Goal: Task Accomplishment & Management: Use online tool/utility

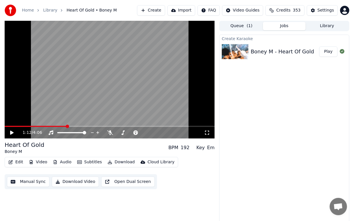
click at [165, 11] on button "Create" at bounding box center [151, 10] width 28 height 10
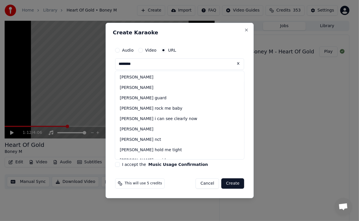
drag, startPoint x: 150, startPoint y: 65, endPoint x: 166, endPoint y: 65, distance: 15.3
click at [166, 65] on input "********" at bounding box center [179, 64] width 129 height 12
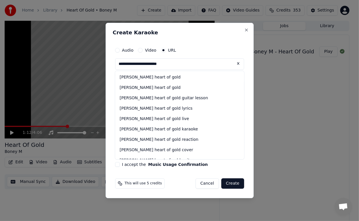
type input "**********"
click at [116, 165] on button "I accept the Music Usage Confirmation" at bounding box center [117, 164] width 5 height 5
click at [232, 183] on button "Create" at bounding box center [232, 184] width 23 height 10
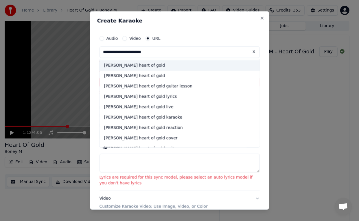
click at [134, 65] on div "[PERSON_NAME] heart of gold" at bounding box center [179, 65] width 160 height 10
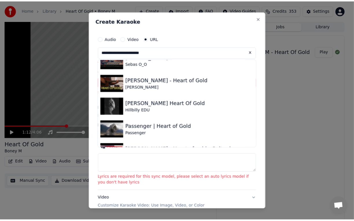
scroll to position [266, 0]
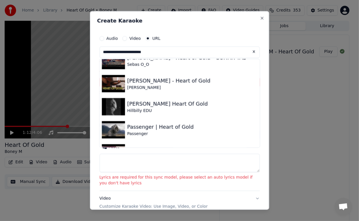
click at [161, 50] on input "**********" at bounding box center [179, 53] width 160 height 12
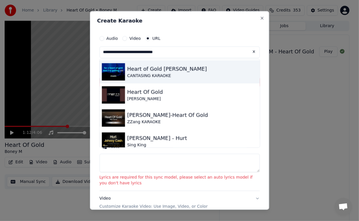
click at [112, 72] on img at bounding box center [112, 71] width 23 height 17
type input "**********"
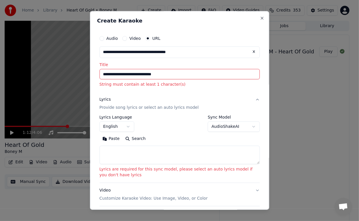
click at [248, 127] on body "**********" at bounding box center [177, 110] width 354 height 221
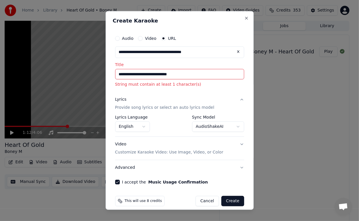
click at [227, 198] on button "Create" at bounding box center [232, 201] width 23 height 10
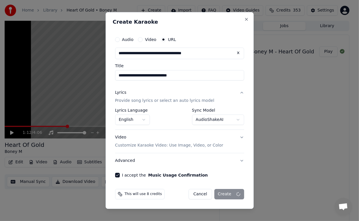
select select "**********"
select select
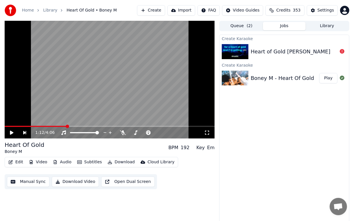
click at [243, 54] on img at bounding box center [235, 51] width 27 height 15
click at [163, 10] on button "Create" at bounding box center [151, 10] width 28 height 10
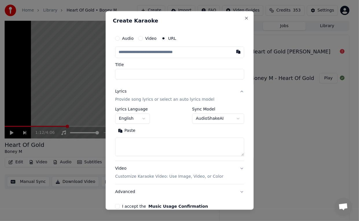
click at [188, 55] on input "text" at bounding box center [179, 53] width 129 height 12
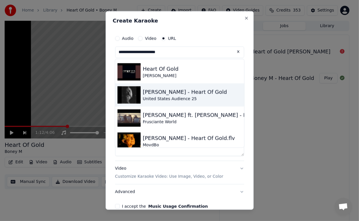
click at [165, 97] on div "United States Audience 25" at bounding box center [185, 99] width 84 height 6
type input "**********"
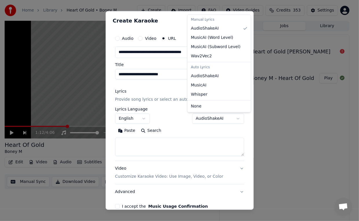
click at [229, 117] on body "**********" at bounding box center [177, 110] width 354 height 221
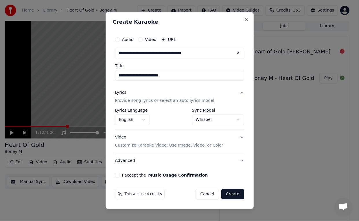
click at [235, 192] on button "Create" at bounding box center [232, 194] width 23 height 10
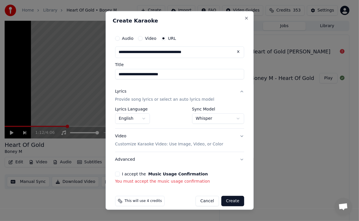
click at [224, 203] on button "Create" at bounding box center [232, 201] width 23 height 10
click at [116, 173] on button "I accept the Music Usage Confirmation" at bounding box center [117, 174] width 5 height 5
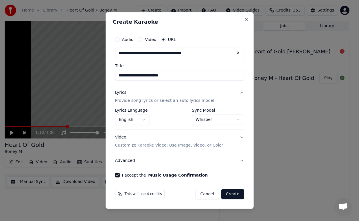
click at [233, 193] on button "Create" at bounding box center [232, 194] width 23 height 10
select select "**********"
select select
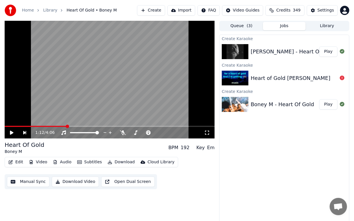
click at [325, 51] on button "Play" at bounding box center [328, 52] width 18 height 10
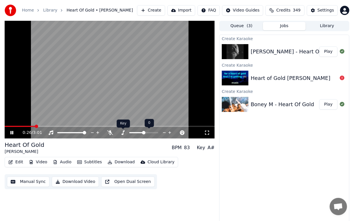
click at [122, 132] on icon at bounding box center [123, 133] width 6 height 5
click at [123, 132] on icon at bounding box center [122, 133] width 3 height 5
click at [123, 131] on icon at bounding box center [122, 133] width 3 height 5
click at [147, 132] on div at bounding box center [149, 133] width 47 height 6
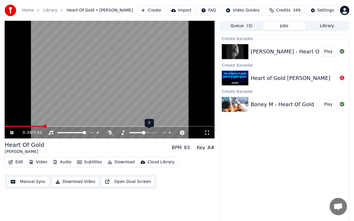
click at [147, 132] on div at bounding box center [149, 133] width 47 height 6
click at [149, 134] on span at bounding box center [147, 132] width 3 height 3
click at [151, 132] on span at bounding box center [143, 132] width 29 height 1
click at [152, 132] on span at bounding box center [143, 132] width 29 height 1
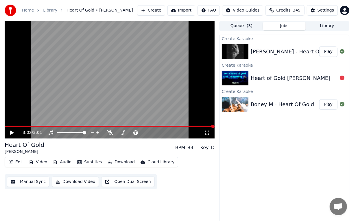
click at [205, 126] on span at bounding box center [110, 126] width 210 height 1
click at [13, 131] on icon at bounding box center [15, 133] width 13 height 5
click at [11, 133] on icon at bounding box center [11, 133] width 3 height 4
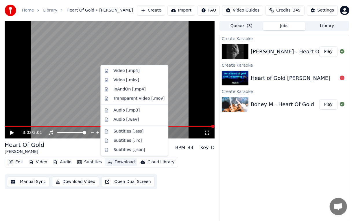
click at [116, 162] on button "Download" at bounding box center [121, 162] width 32 height 8
click at [129, 111] on div "Audio [.mp3]" at bounding box center [126, 111] width 26 height 6
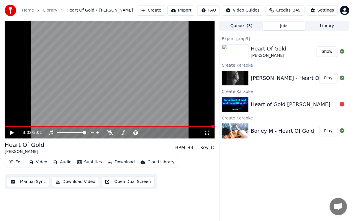
click at [279, 103] on div "Heart of Gold [PERSON_NAME]" at bounding box center [291, 105] width 80 height 8
click at [343, 104] on icon at bounding box center [341, 104] width 5 height 5
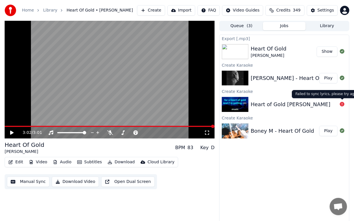
click at [341, 104] on icon at bounding box center [341, 104] width 5 height 5
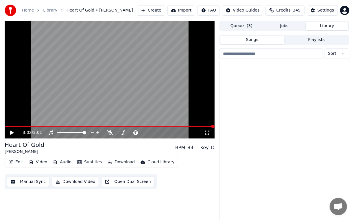
click at [327, 26] on button "Library" at bounding box center [326, 26] width 43 height 8
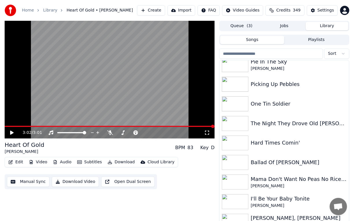
scroll to position [139, 0]
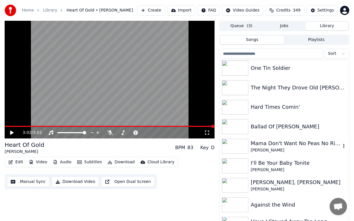
click at [235, 150] on img at bounding box center [235, 146] width 27 height 15
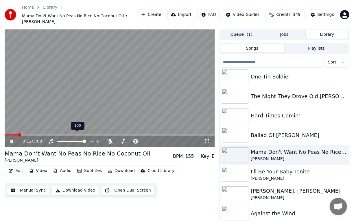
click at [97, 139] on icon at bounding box center [97, 142] width 5 height 6
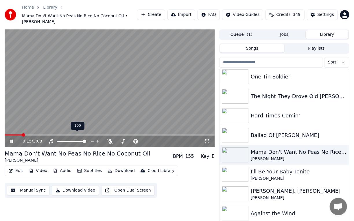
click at [86, 140] on span at bounding box center [84, 141] width 3 height 3
click at [79, 141] on span at bounding box center [68, 141] width 22 height 1
click at [75, 139] on div at bounding box center [77, 142] width 47 height 6
click at [74, 139] on div at bounding box center [77, 142] width 47 height 6
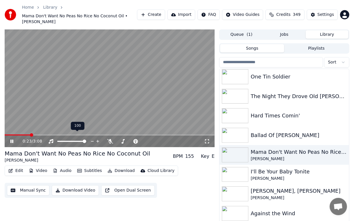
click at [86, 143] on span at bounding box center [84, 141] width 3 height 3
click at [182, 140] on icon at bounding box center [182, 141] width 3 height 3
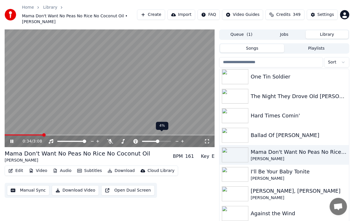
click at [182, 140] on icon at bounding box center [182, 141] width 3 height 3
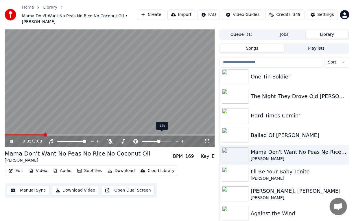
click at [182, 140] on icon at bounding box center [182, 141] width 3 height 3
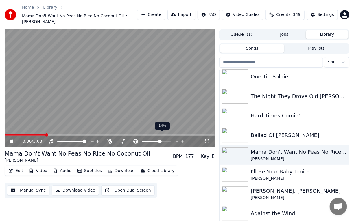
click at [182, 140] on icon at bounding box center [182, 141] width 3 height 3
click at [176, 139] on icon at bounding box center [176, 142] width 5 height 6
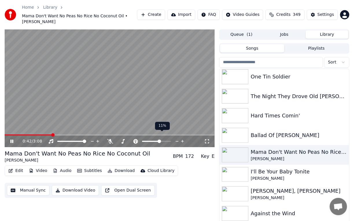
click at [176, 139] on icon at bounding box center [176, 142] width 5 height 6
click at [122, 139] on icon at bounding box center [123, 141] width 6 height 5
click at [173, 139] on div "2:31 / 3:08" at bounding box center [113, 142] width 181 height 6
click at [143, 139] on div "2:33 / 3:08" at bounding box center [113, 142] width 181 height 6
click at [162, 139] on div "2:36 / 3:08" at bounding box center [113, 142] width 181 height 6
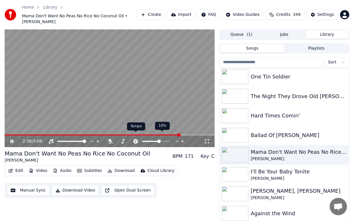
click at [135, 139] on icon at bounding box center [135, 141] width 5 height 5
click at [183, 139] on div "2:39 / 3:08" at bounding box center [113, 142] width 181 height 6
click at [140, 139] on div "2:41 / 3:08" at bounding box center [113, 142] width 181 height 6
click at [136, 139] on icon at bounding box center [135, 141] width 5 height 5
click at [183, 139] on icon at bounding box center [182, 142] width 5 height 6
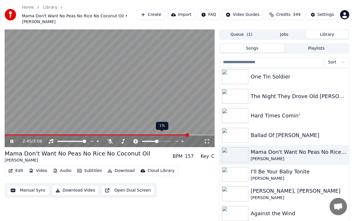
click at [183, 139] on icon at bounding box center [182, 142] width 5 height 6
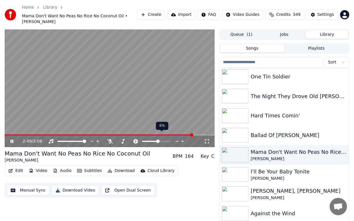
click at [183, 139] on icon at bounding box center [182, 142] width 5 height 6
click at [11, 139] on div "3:09 / 3:08" at bounding box center [109, 142] width 205 height 6
click at [14, 139] on icon at bounding box center [15, 141] width 13 height 5
click at [135, 139] on icon at bounding box center [135, 141] width 5 height 5
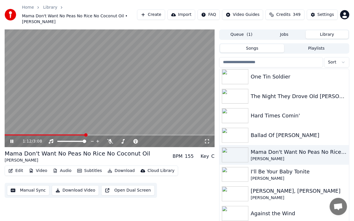
click at [182, 139] on div "1:12 / 3:08" at bounding box center [113, 142] width 181 height 6
click at [135, 139] on icon at bounding box center [136, 141] width 6 height 5
click at [182, 140] on icon at bounding box center [182, 141] width 3 height 3
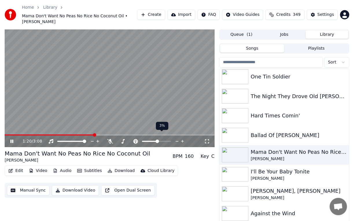
click at [182, 140] on icon at bounding box center [182, 141] width 3 height 3
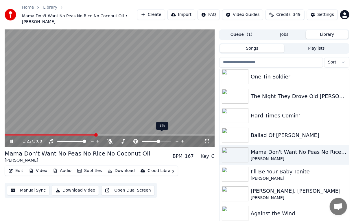
click at [182, 140] on icon at bounding box center [182, 141] width 3 height 3
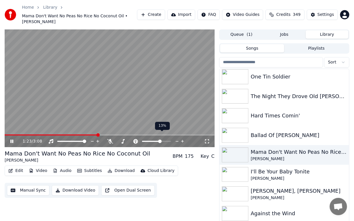
click at [182, 140] on icon at bounding box center [182, 141] width 3 height 3
click at [177, 142] on icon at bounding box center [176, 142] width 3 height 1
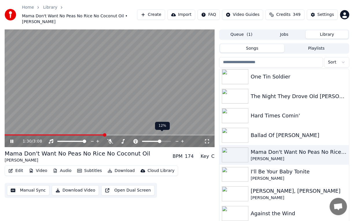
click at [177, 142] on icon at bounding box center [176, 142] width 3 height 1
click at [11, 140] on icon at bounding box center [11, 141] width 3 height 3
click at [9, 139] on icon at bounding box center [15, 141] width 13 height 5
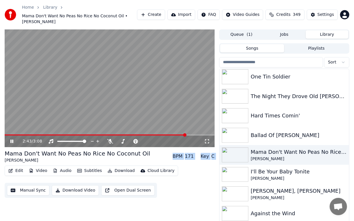
click at [159, 150] on div "Mama Don't Want No Peas No Rice No Coconut Oil [PERSON_NAME] BPM 171 Key C Edit…" at bounding box center [110, 174] width 210 height 49
click at [136, 139] on icon at bounding box center [136, 141] width 6 height 5
click at [138, 139] on icon at bounding box center [135, 141] width 5 height 5
click at [138, 139] on icon at bounding box center [136, 141] width 6 height 5
click at [181, 139] on icon at bounding box center [182, 142] width 5 height 6
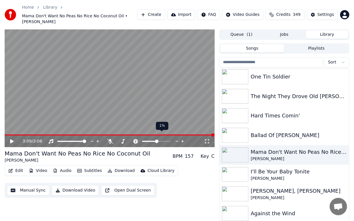
click at [181, 139] on icon at bounding box center [182, 142] width 5 height 6
click at [11, 140] on icon at bounding box center [11, 142] width 3 height 4
click at [183, 140] on icon at bounding box center [182, 141] width 3 height 3
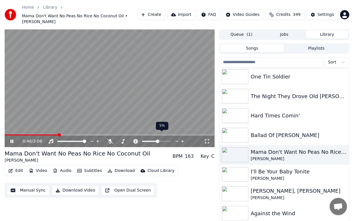
click at [183, 140] on icon at bounding box center [182, 141] width 3 height 3
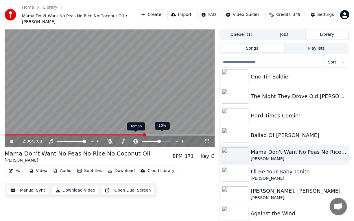
click at [135, 139] on icon at bounding box center [135, 141] width 5 height 5
click at [183, 139] on icon at bounding box center [182, 142] width 5 height 6
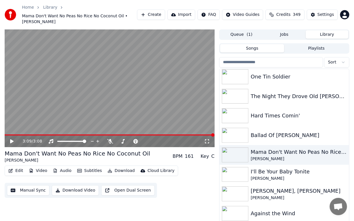
click at [9, 139] on div "3:09 / 3:08" at bounding box center [109, 142] width 205 height 6
click at [12, 140] on icon at bounding box center [11, 142] width 3 height 4
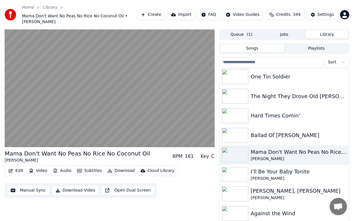
click at [118, 167] on button "Download" at bounding box center [121, 171] width 32 height 8
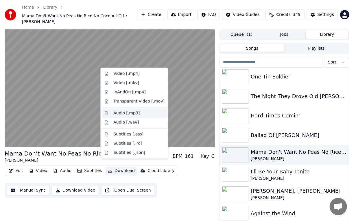
click at [130, 114] on div "Audio [.mp3]" at bounding box center [126, 113] width 26 height 6
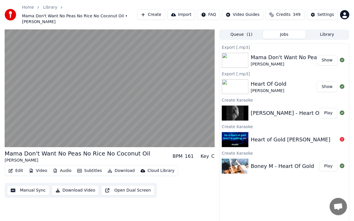
click at [327, 55] on button "Show" at bounding box center [326, 60] width 21 height 10
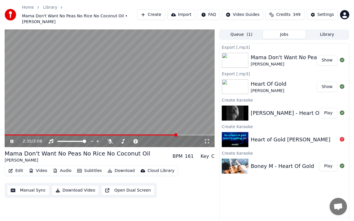
click at [11, 139] on icon at bounding box center [15, 141] width 13 height 5
click at [43, 167] on button "Video" at bounding box center [38, 171] width 23 height 8
click at [188, 194] on div "2:35 / 3:08 Mama Don't Want No Peas No Rice No Coconut Oil [PERSON_NAME] BPM 16…" at bounding box center [110, 130] width 210 height 202
click at [330, 55] on button "Show" at bounding box center [326, 60] width 21 height 10
click at [95, 167] on button "Subtitles" at bounding box center [89, 171] width 29 height 8
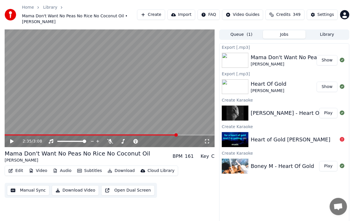
click at [166, 189] on div "Edit Video Audio Subtitles Download Cloud Library Manual Sync Download Video Op…" at bounding box center [110, 182] width 210 height 32
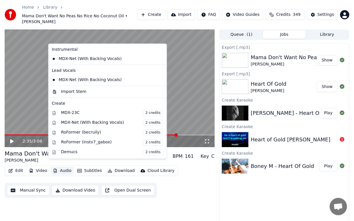
click at [64, 167] on button "Audio" at bounding box center [62, 171] width 23 height 8
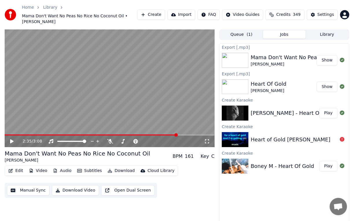
click at [189, 196] on div "2:35 / 3:08 Mama Don't Want No Peas No Rice No Coconut Oil [PERSON_NAME] BPM 16…" at bounding box center [110, 130] width 210 height 202
click at [113, 167] on button "Download" at bounding box center [121, 171] width 32 height 8
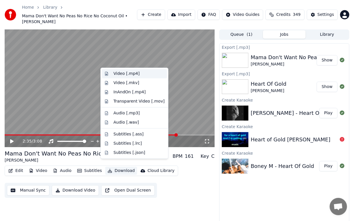
click at [128, 73] on div "Video [.mp4]" at bounding box center [126, 74] width 26 height 6
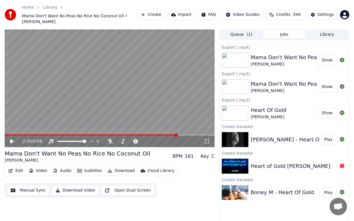
click at [327, 55] on button "Show" at bounding box center [326, 60] width 21 height 10
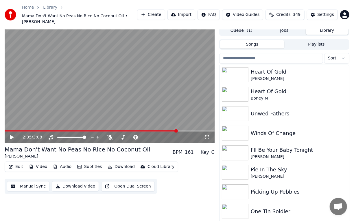
click at [333, 26] on button "Library" at bounding box center [326, 30] width 43 height 8
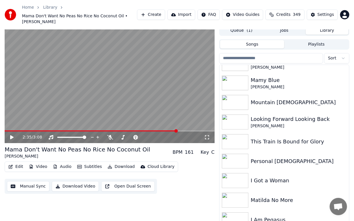
scroll to position [0, 0]
